Goal: Information Seeking & Learning: Learn about a topic

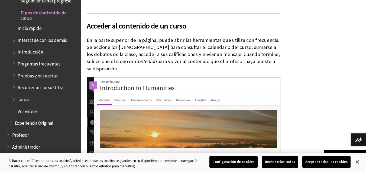
click at [28, 107] on span "Ver videos" at bounding box center [28, 109] width 20 height 7
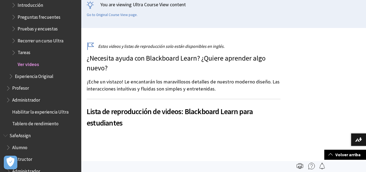
scroll to position [660, 0]
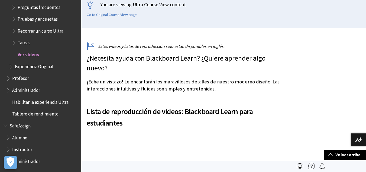
click at [25, 138] on span "Alumno" at bounding box center [19, 136] width 15 height 7
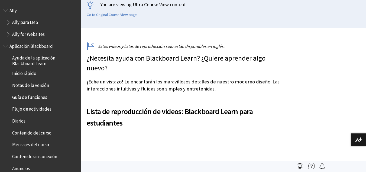
scroll to position [660, 0]
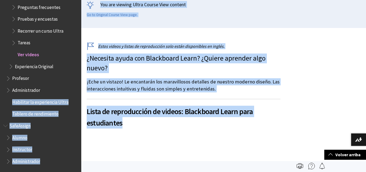
drag, startPoint x: 82, startPoint y: 147, endPoint x: 76, endPoint y: 93, distance: 54.8
click at [76, 93] on div "Pasar al contenido principal Ayuda de Blackboard Ayuda de Bb English عربية Cata…" at bounding box center [183, 164] width 366 height 529
click at [46, 139] on span "Alumno" at bounding box center [42, 137] width 72 height 9
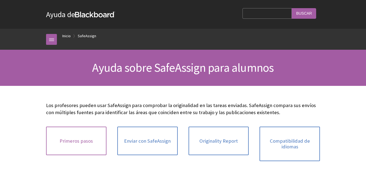
scroll to position [479, 0]
